Goal: Communication & Community: Answer question/provide support

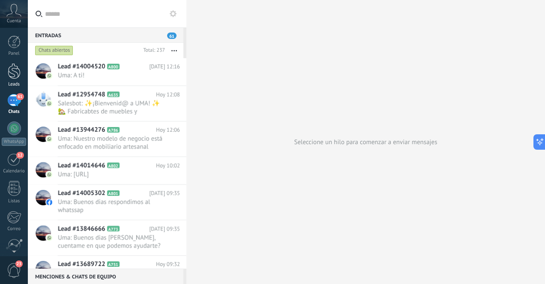
click at [18, 72] on div at bounding box center [14, 71] width 13 height 16
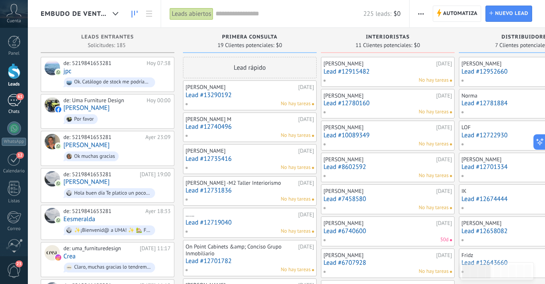
click at [12, 99] on div "61" at bounding box center [14, 100] width 14 height 12
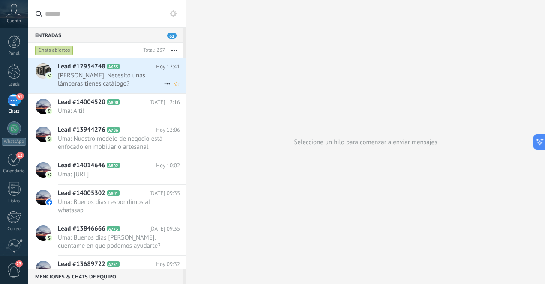
click at [82, 80] on span "[PERSON_NAME]: Necesito unas lámparas tienes catálogo?" at bounding box center [111, 79] width 106 height 16
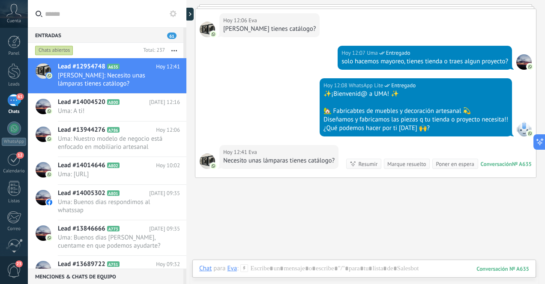
scroll to position [406, 0]
